Goal: Find specific page/section: Find specific page/section

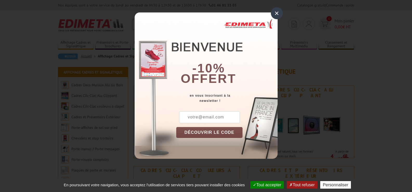
click at [277, 12] on div "×" at bounding box center [277, 13] width 12 height 12
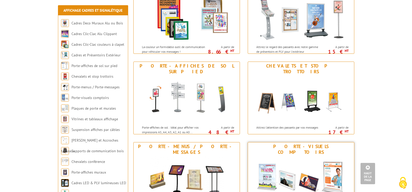
scroll to position [55, 0]
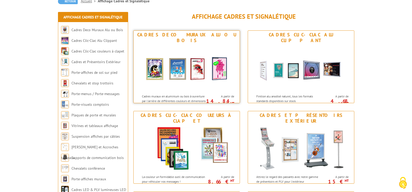
click at [185, 36] on div "Cadres Deco Muraux Alu ou Bois" at bounding box center [186, 37] width 103 height 11
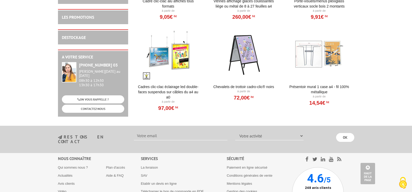
scroll to position [747, 0]
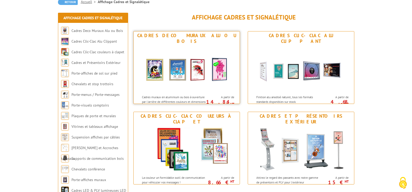
scroll to position [80, 0]
